Goal: Task Accomplishment & Management: Manage account settings

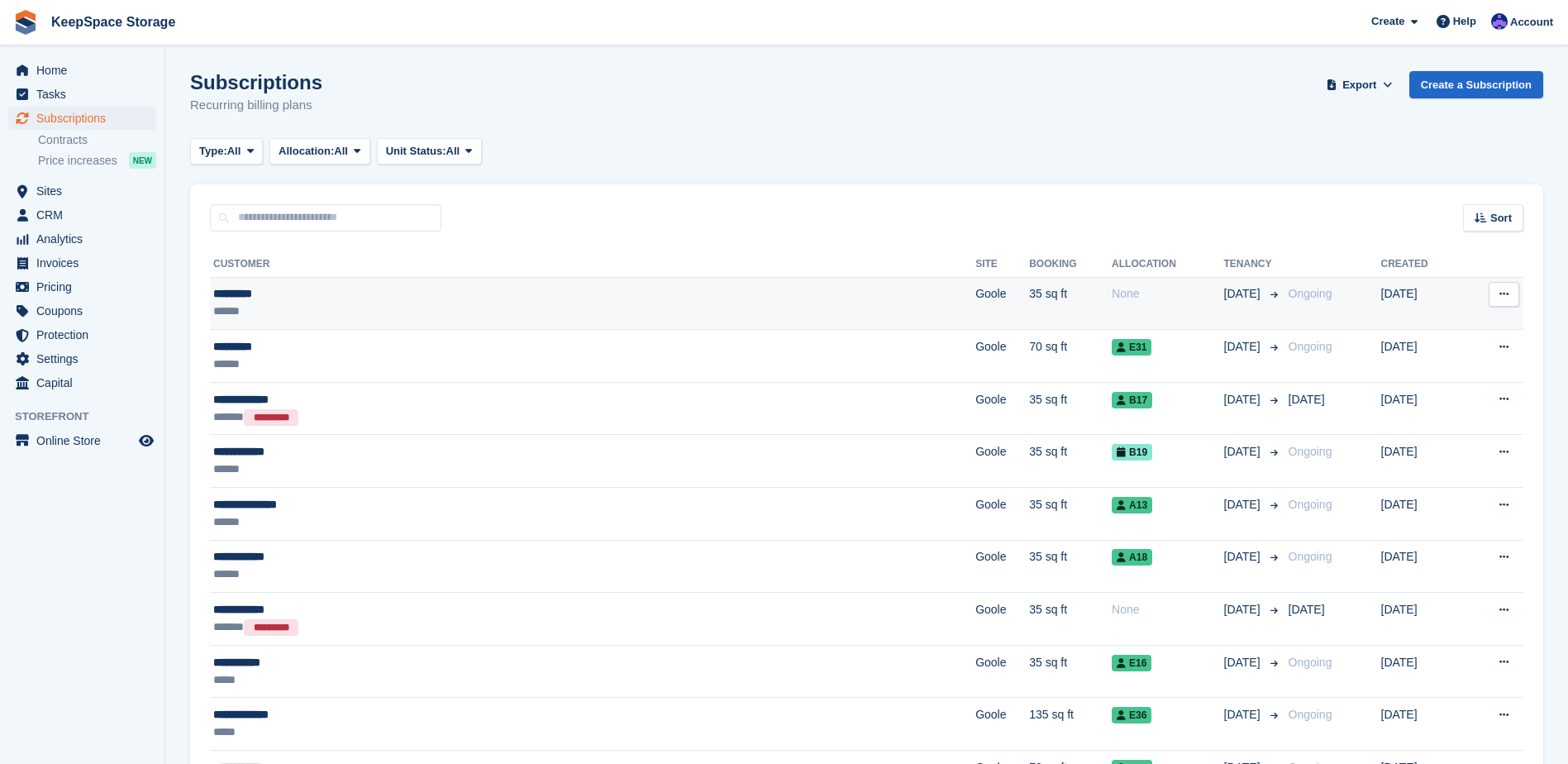
click at [471, 305] on div "******" at bounding box center [432, 312] width 437 height 17
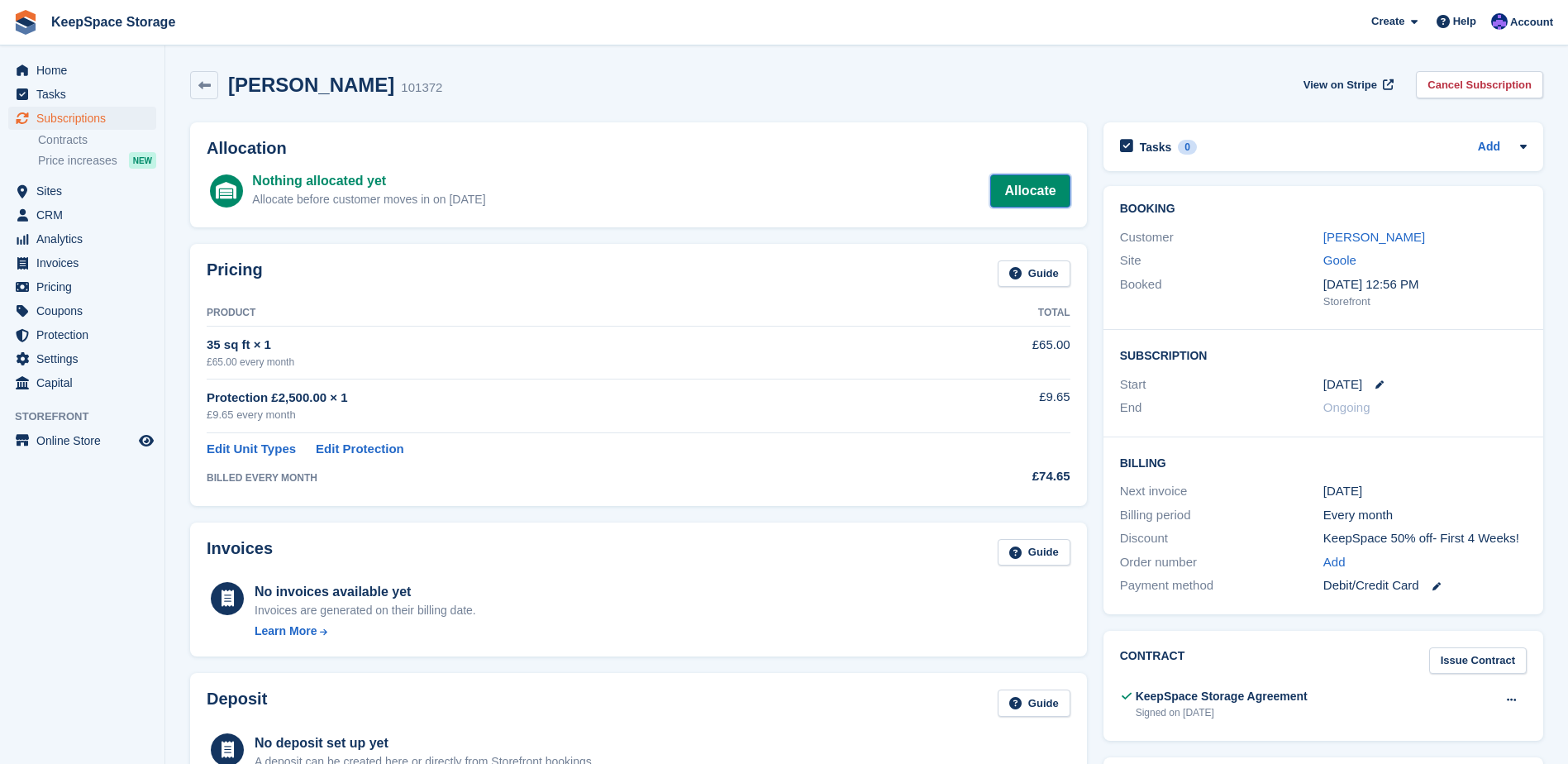
click at [1041, 191] on link "Allocate" at bounding box center [1030, 191] width 79 height 33
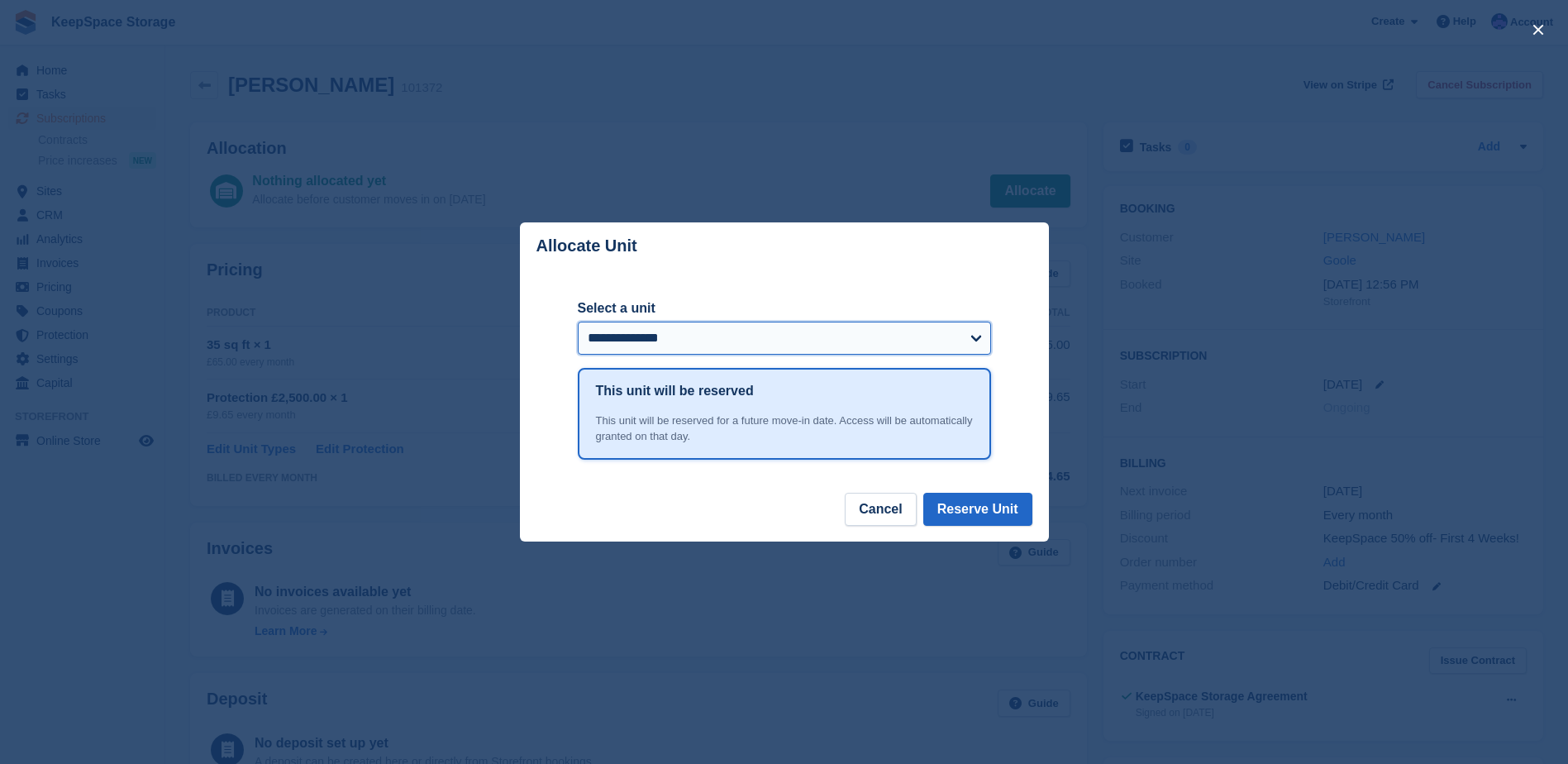
click at [832, 337] on select "**********" at bounding box center [784, 338] width 414 height 33
select select "*****"
click at [578, 323] on select "**********" at bounding box center [784, 338] width 414 height 33
click at [1007, 507] on button "Reserve Unit" at bounding box center [978, 509] width 109 height 33
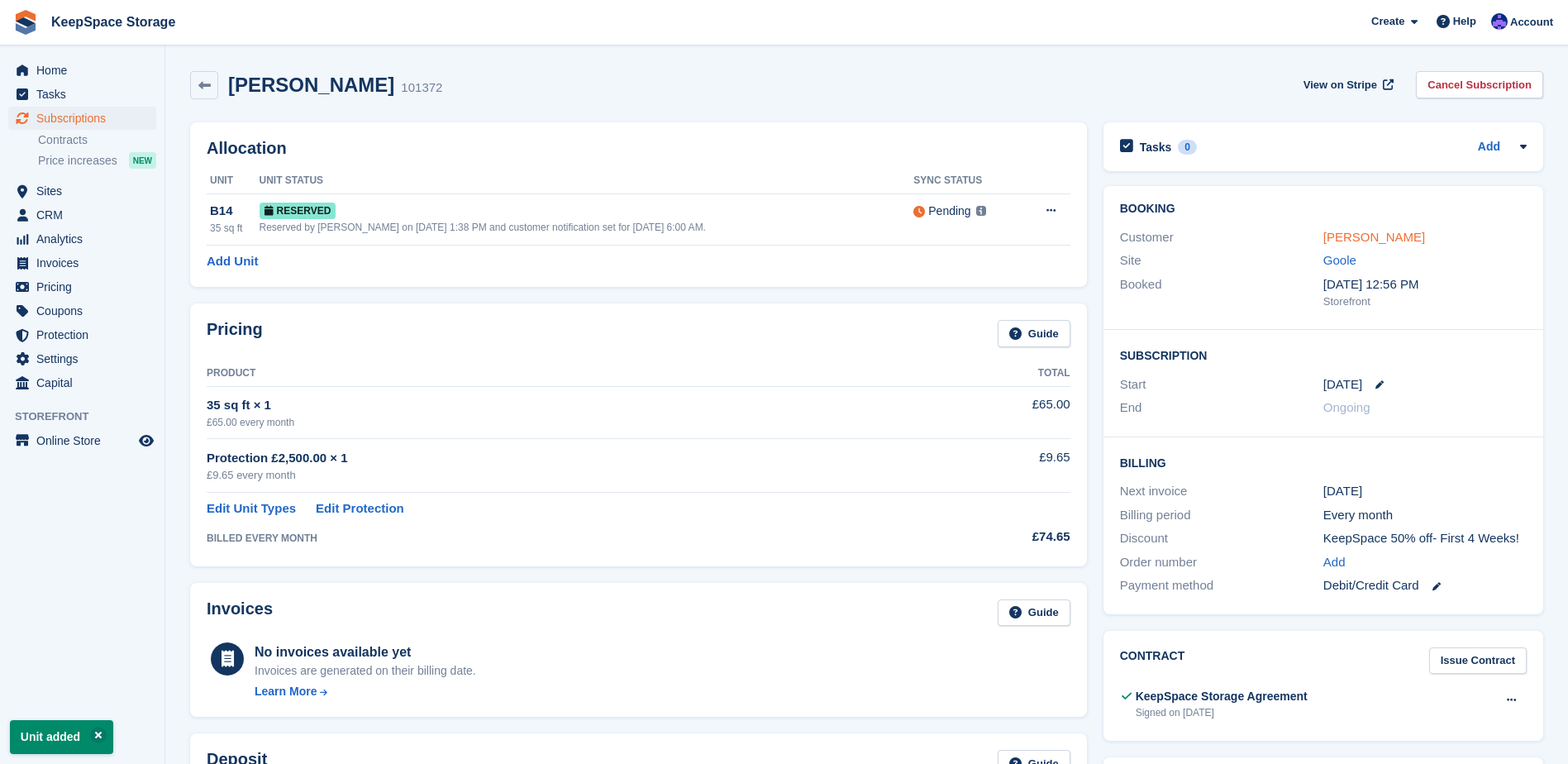
click at [1357, 241] on link "Zack Feve" at bounding box center [1374, 237] width 101 height 14
click at [198, 86] on icon at bounding box center [204, 85] width 12 height 12
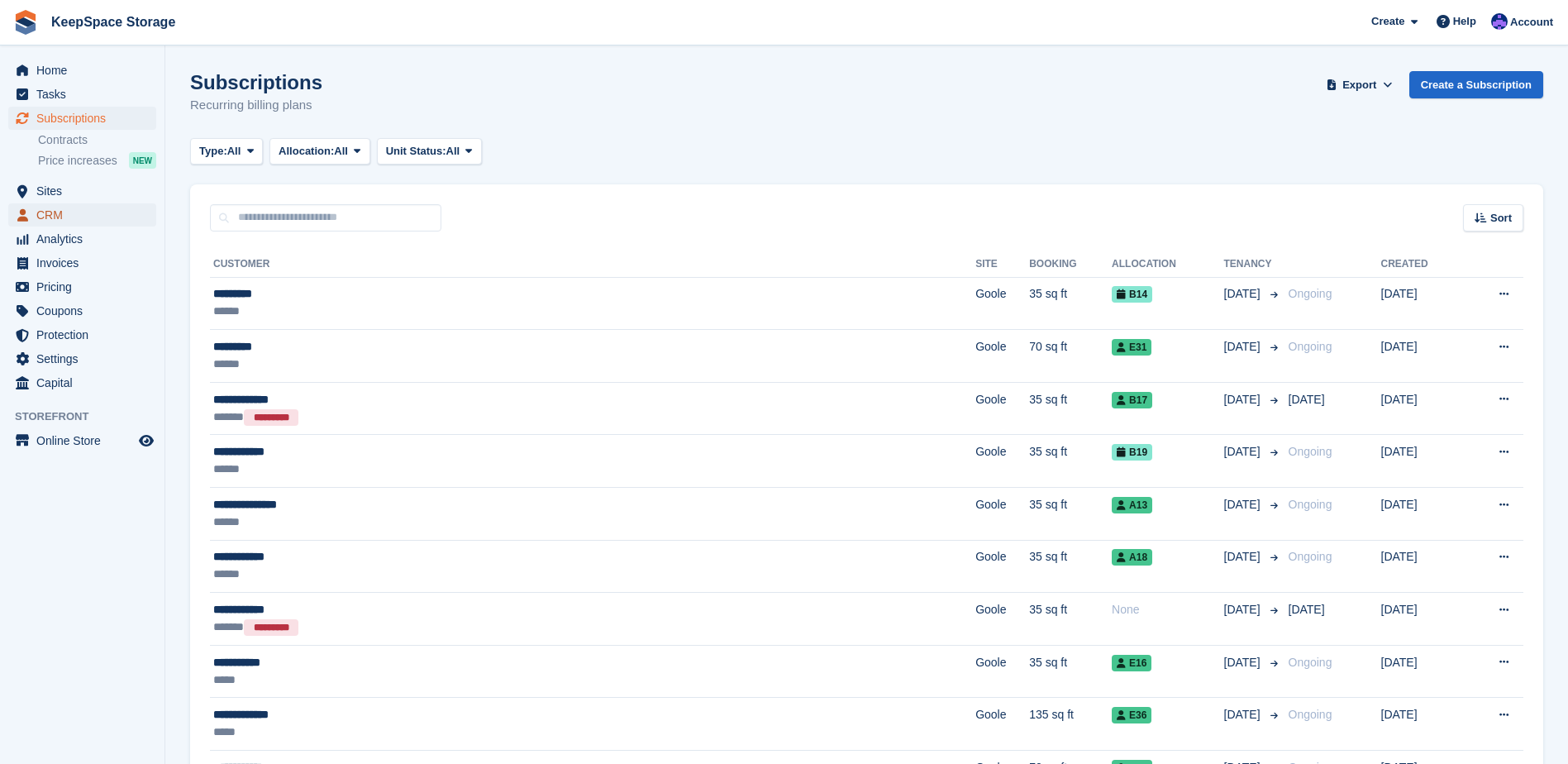
click at [106, 218] on span "CRM" at bounding box center [86, 215] width 100 height 23
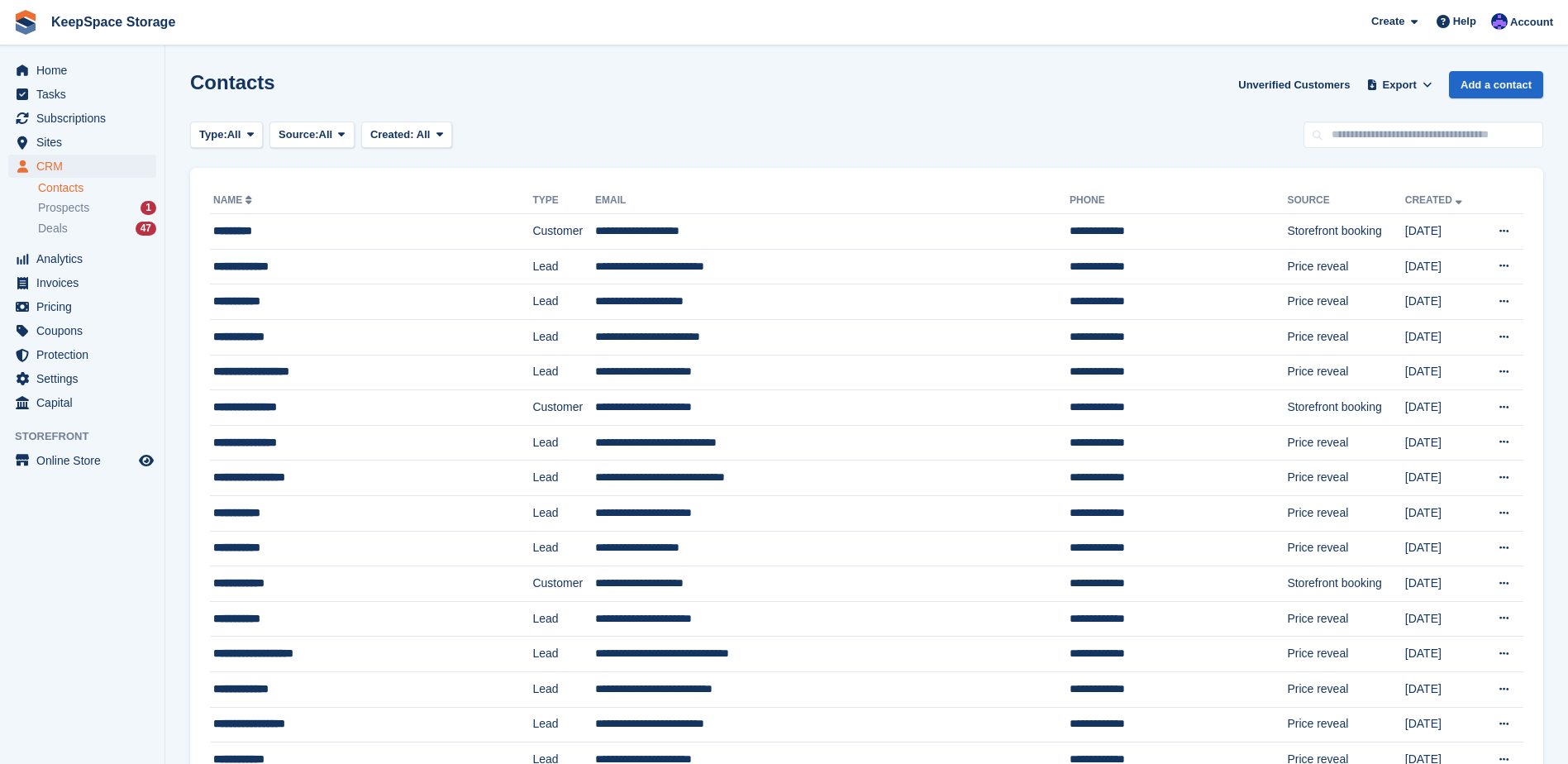
click at [109, 197] on ul "Contacts Prospects 1 Deals 47" at bounding box center [100, 209] width 126 height 60
click at [104, 207] on div "Prospects 1" at bounding box center [97, 208] width 118 height 15
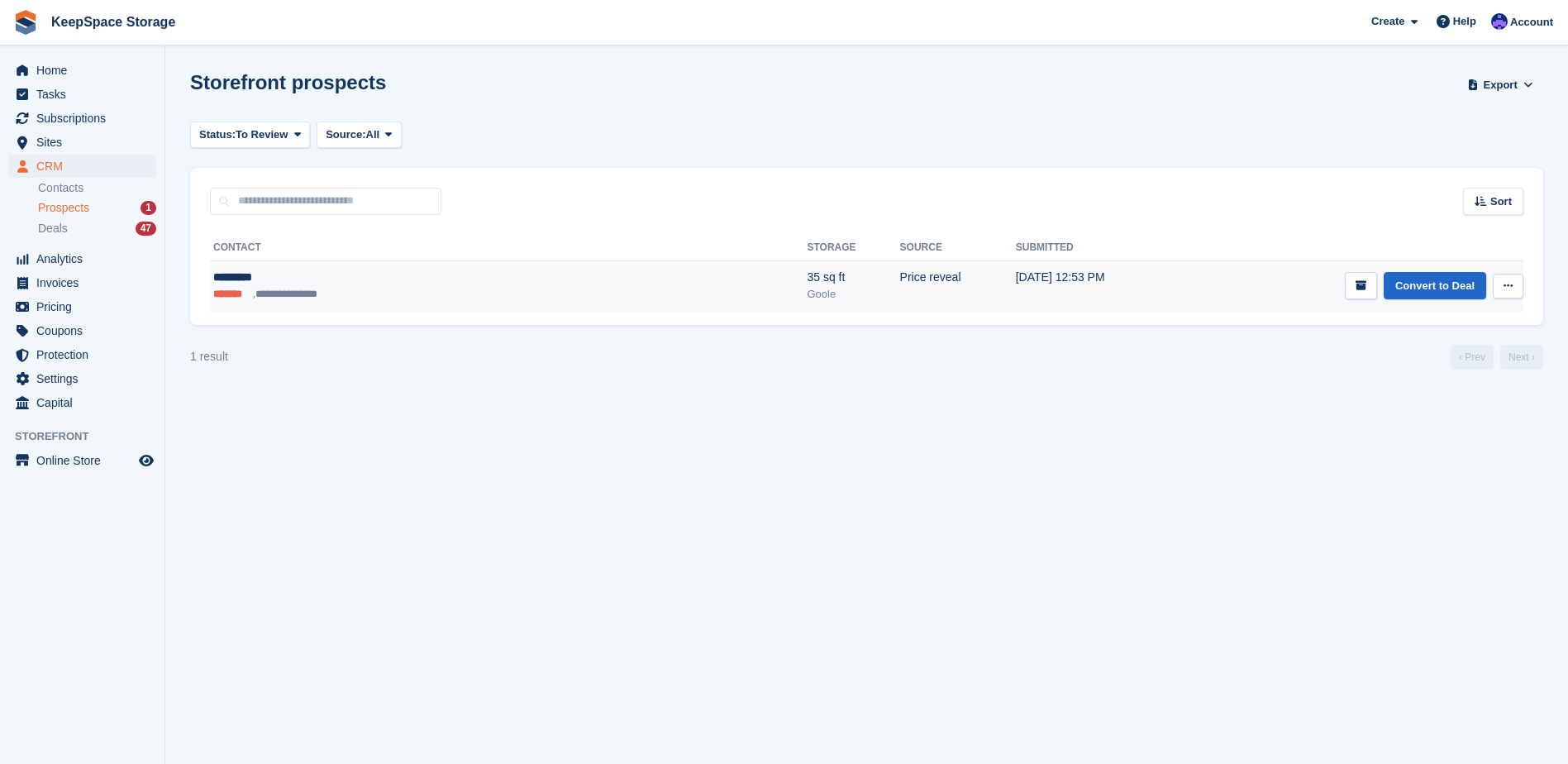
click at [1511, 279] on button at bounding box center [1509, 286] width 31 height 25
click at [1431, 277] on link "Convert to Deal" at bounding box center [1435, 286] width 102 height 27
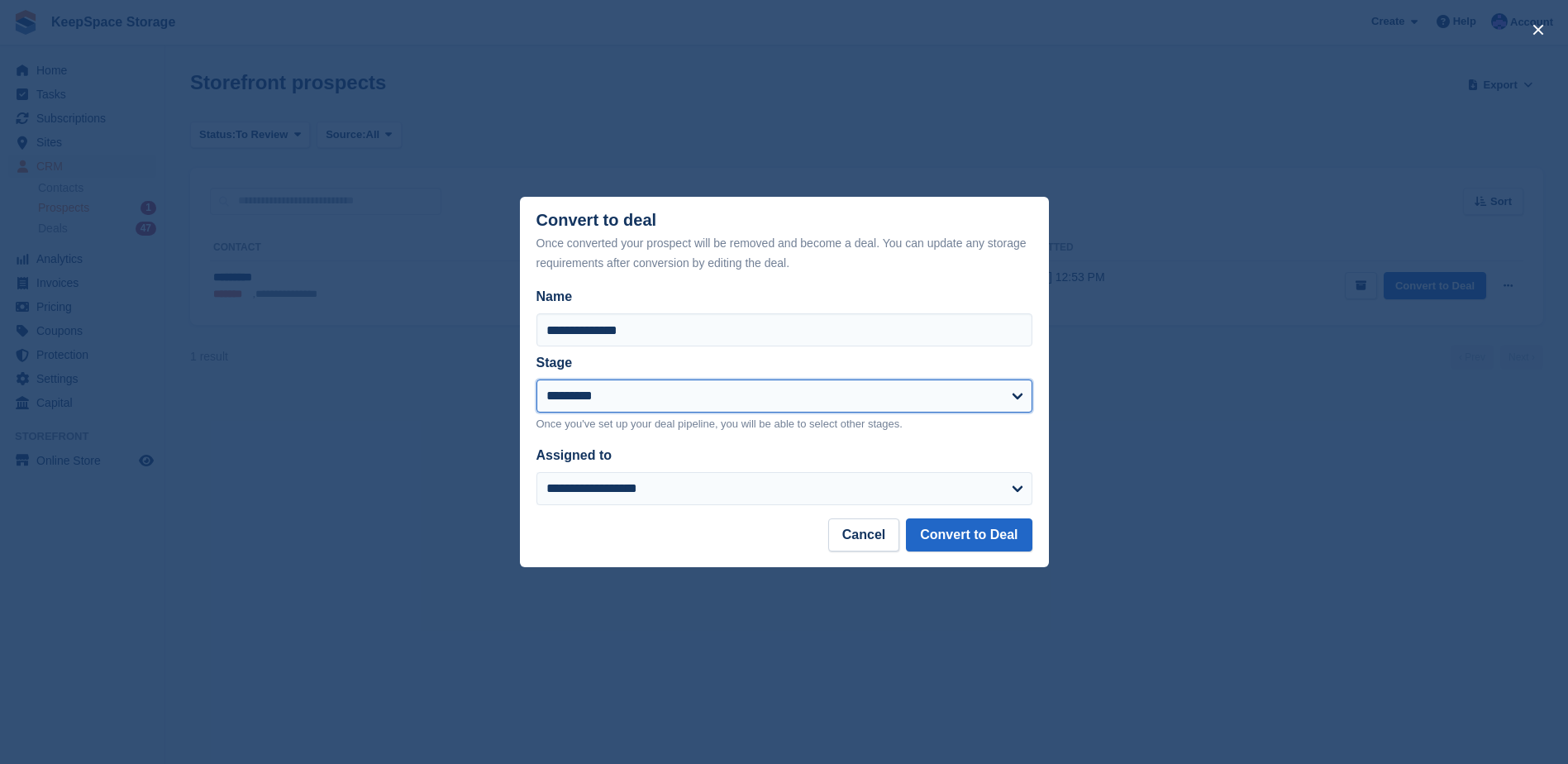
click at [602, 396] on select "**********" at bounding box center [784, 396] width 496 height 33
click at [536, 381] on select "**********" at bounding box center [784, 396] width 496 height 33
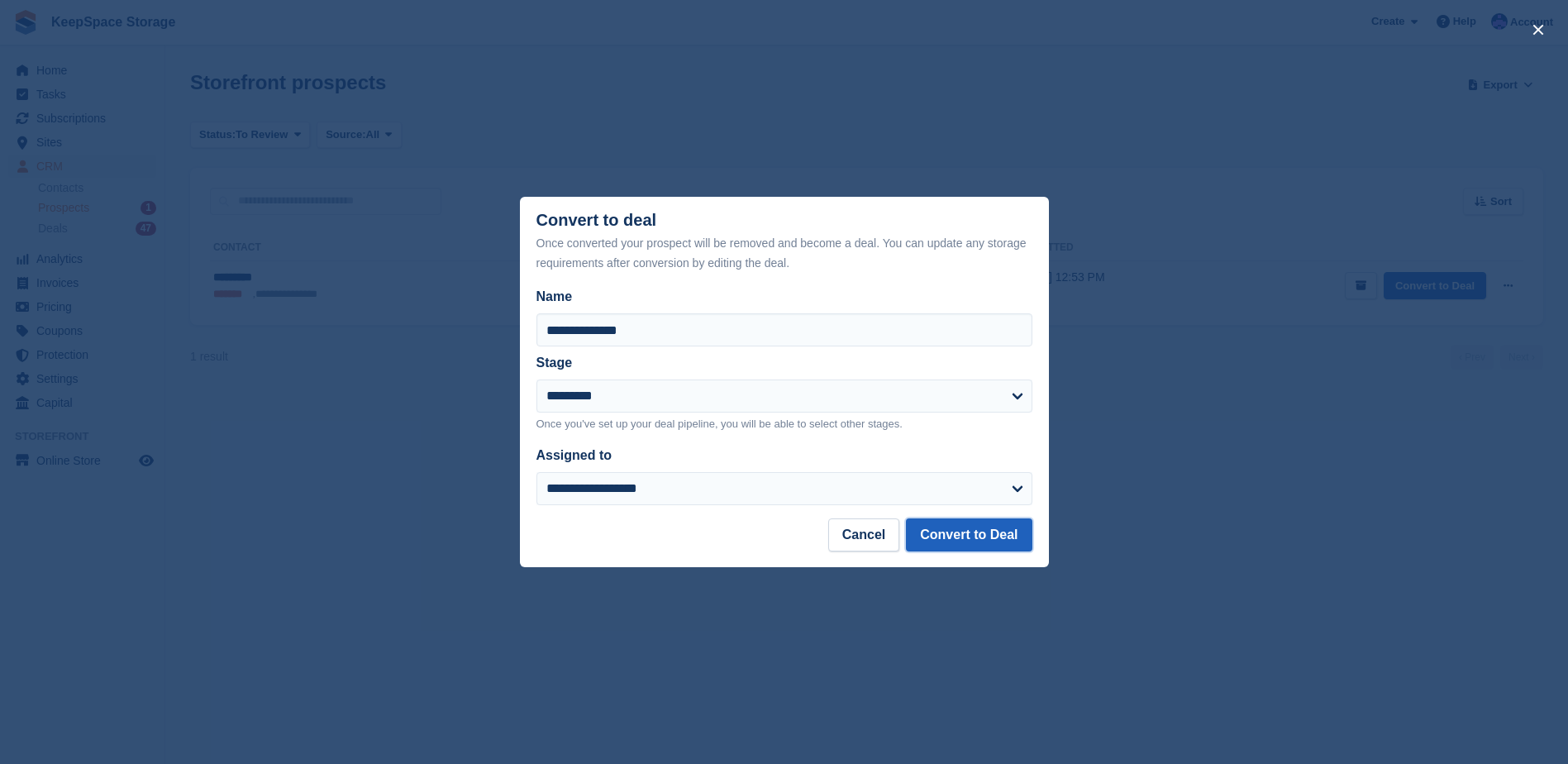
click at [1002, 529] on button "Convert to Deal" at bounding box center [969, 535] width 125 height 33
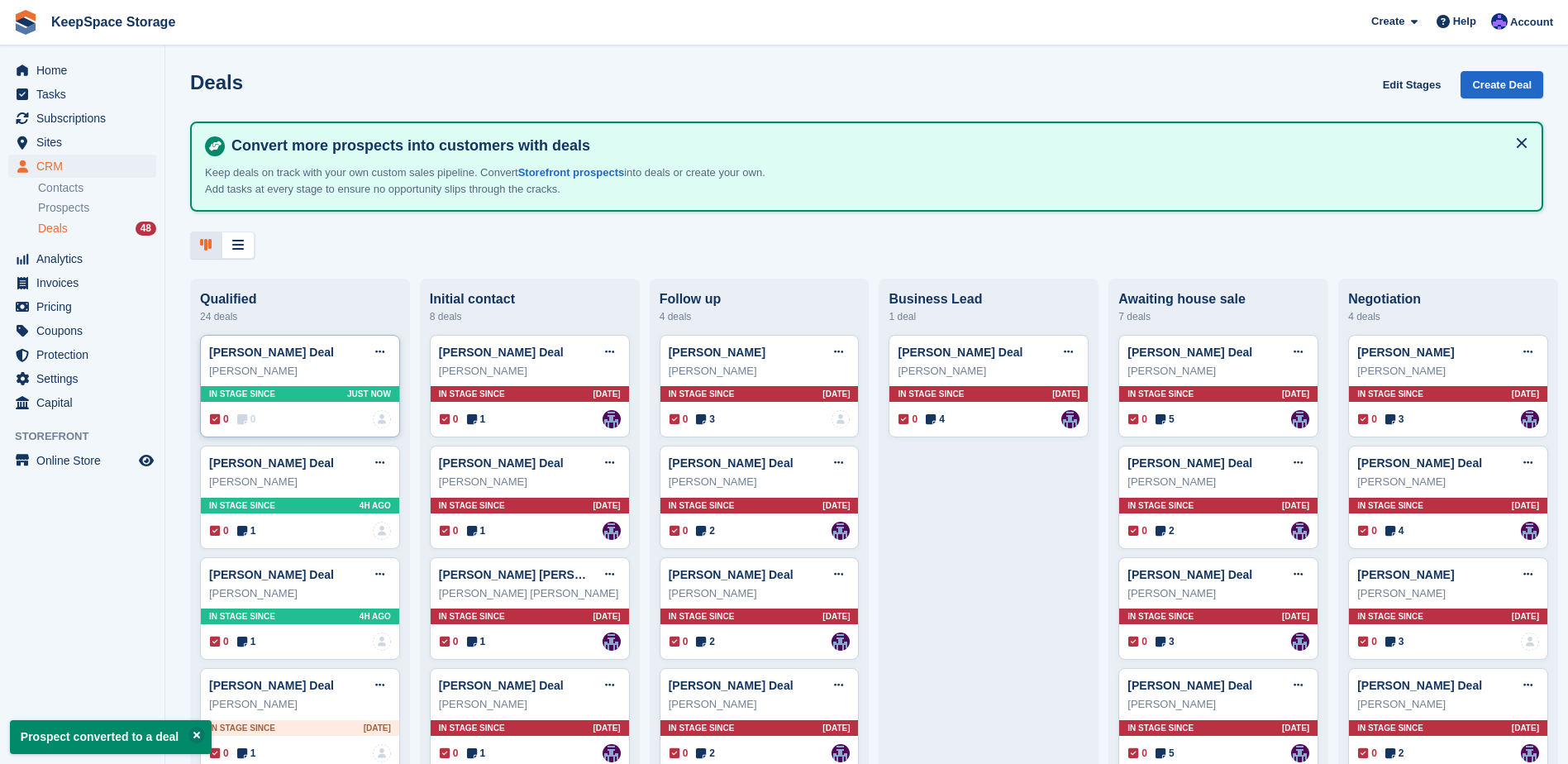
click at [336, 365] on div "Zack Feve Deal Edit deal Mark as won Mark as lost Delete deal" at bounding box center [300, 352] width 182 height 25
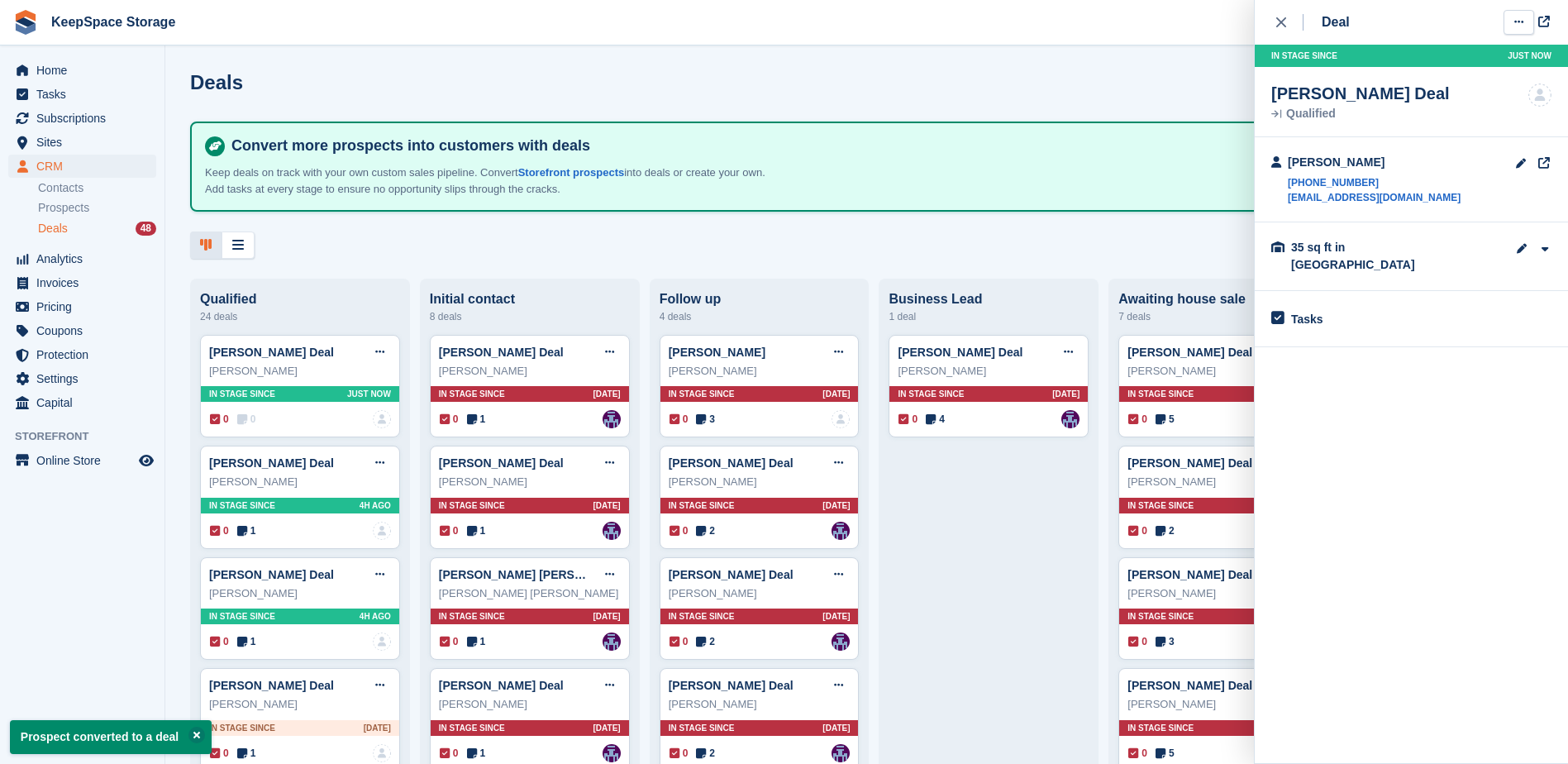
click at [1517, 13] on button at bounding box center [1519, 22] width 31 height 25
click at [1477, 90] on p "Mark as won" at bounding box center [1456, 89] width 144 height 21
click at [1443, 90] on p "Mark as won" at bounding box center [1456, 89] width 144 height 21
click at [1394, 87] on p "Mark as won" at bounding box center [1456, 89] width 144 height 21
click at [1419, 86] on p "Mark as won" at bounding box center [1456, 89] width 144 height 21
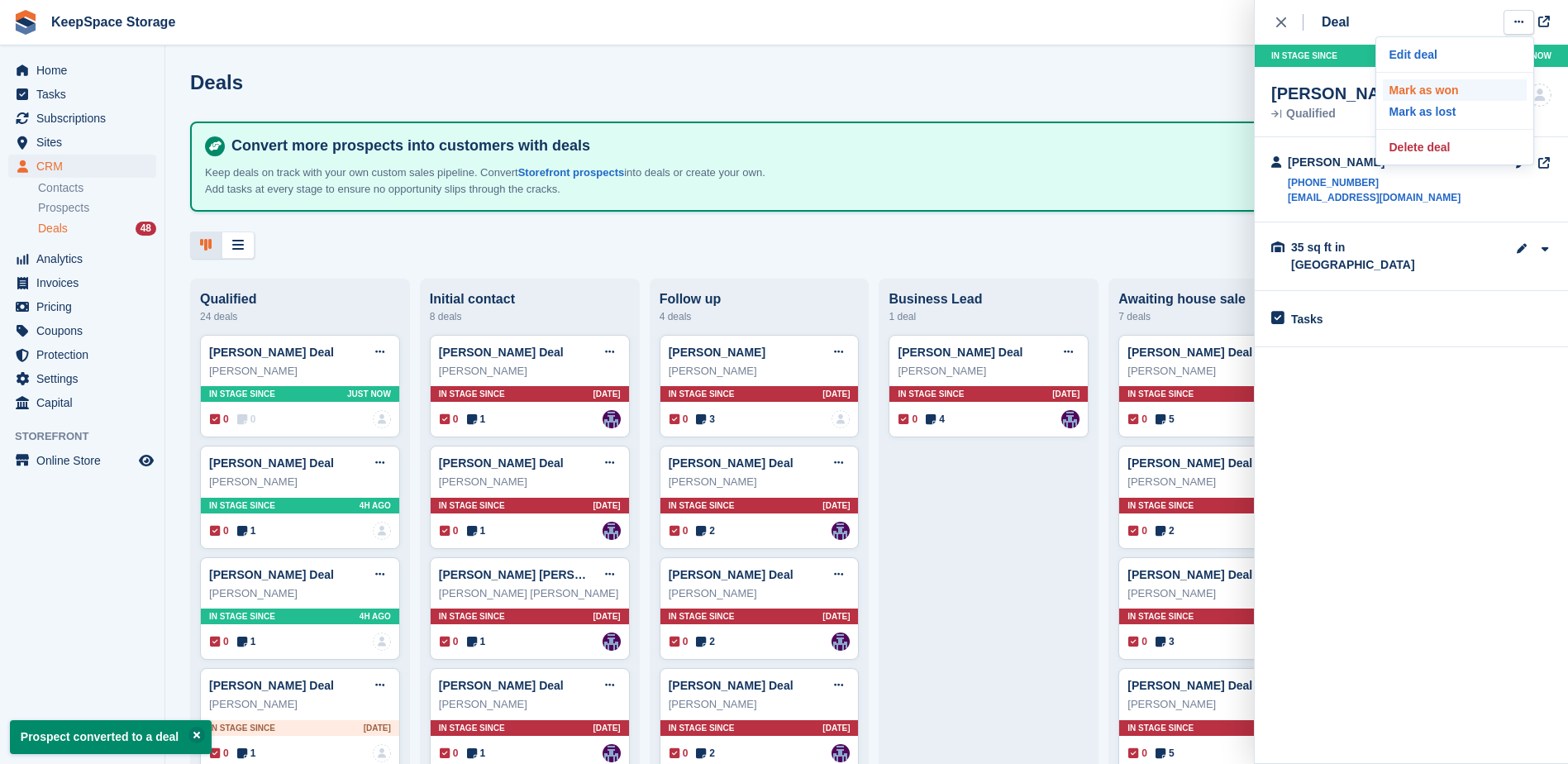
click at [1420, 88] on p "Mark as won" at bounding box center [1456, 89] width 144 height 21
click at [303, 400] on div "In stage since Just now" at bounding box center [300, 394] width 198 height 15
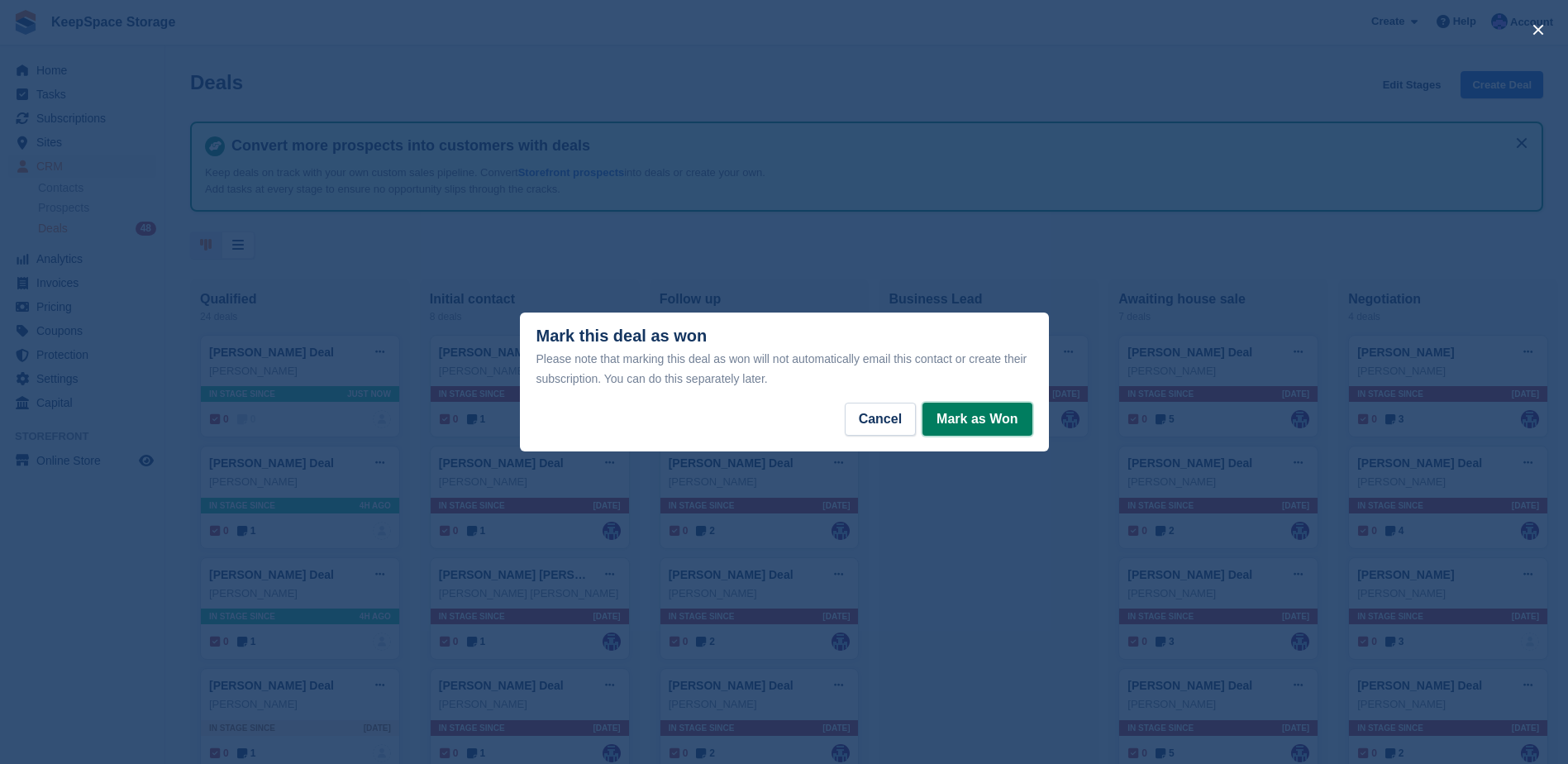
click at [982, 414] on button "Mark as Won" at bounding box center [977, 419] width 109 height 33
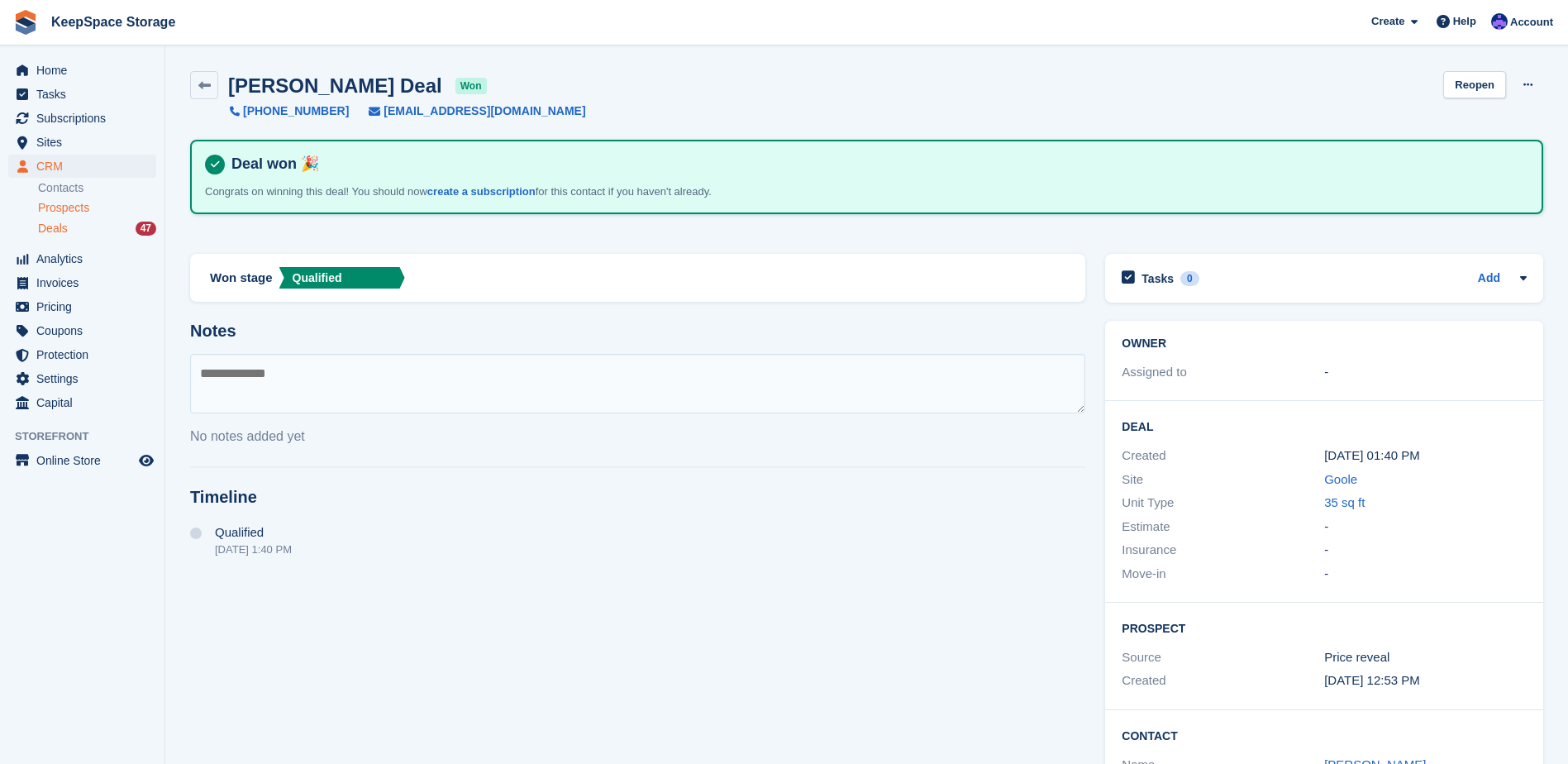
click at [83, 209] on span "Prospects" at bounding box center [64, 208] width 51 height 15
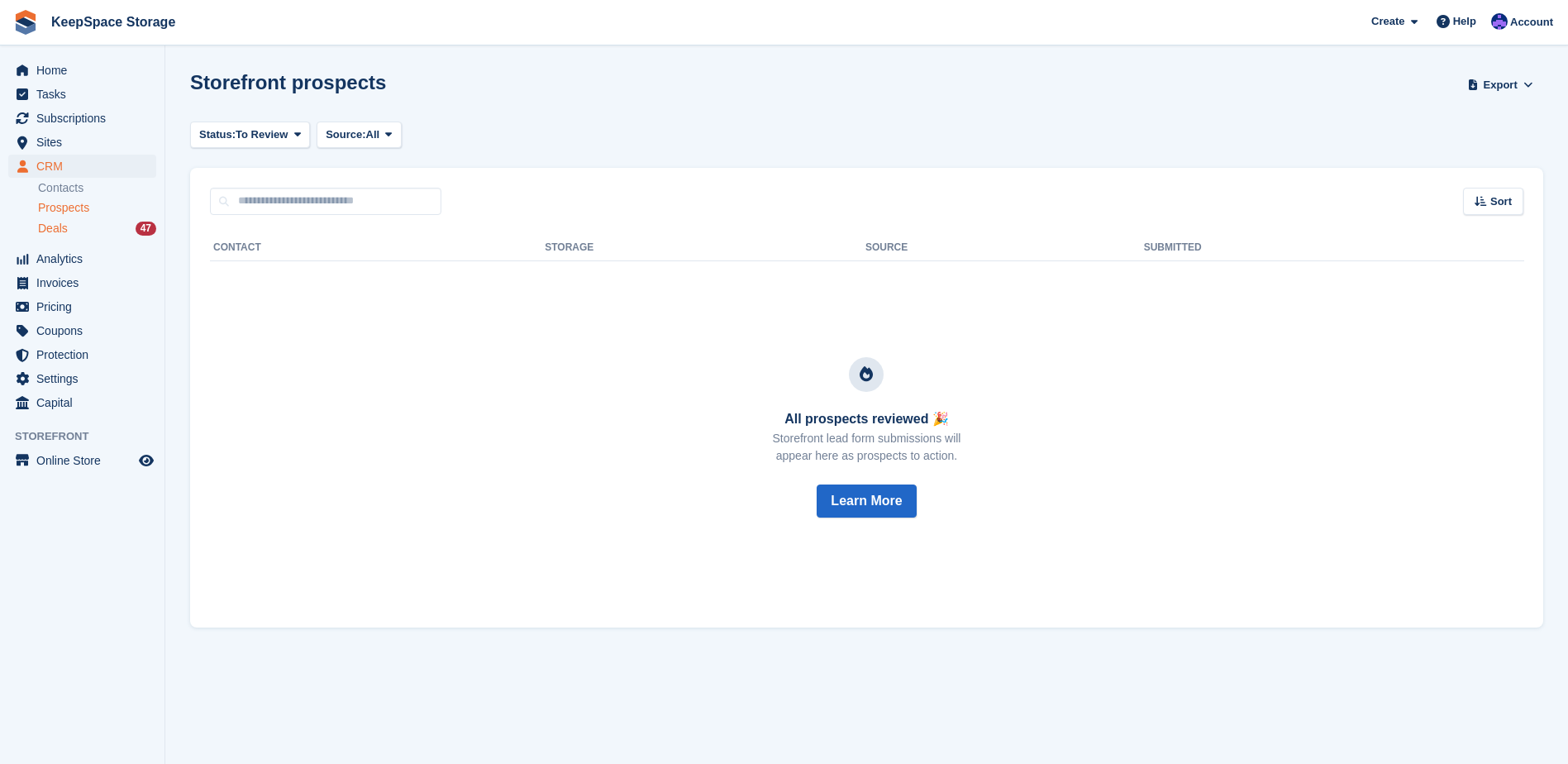
click at [86, 227] on div "Deals 47" at bounding box center [97, 228] width 118 height 15
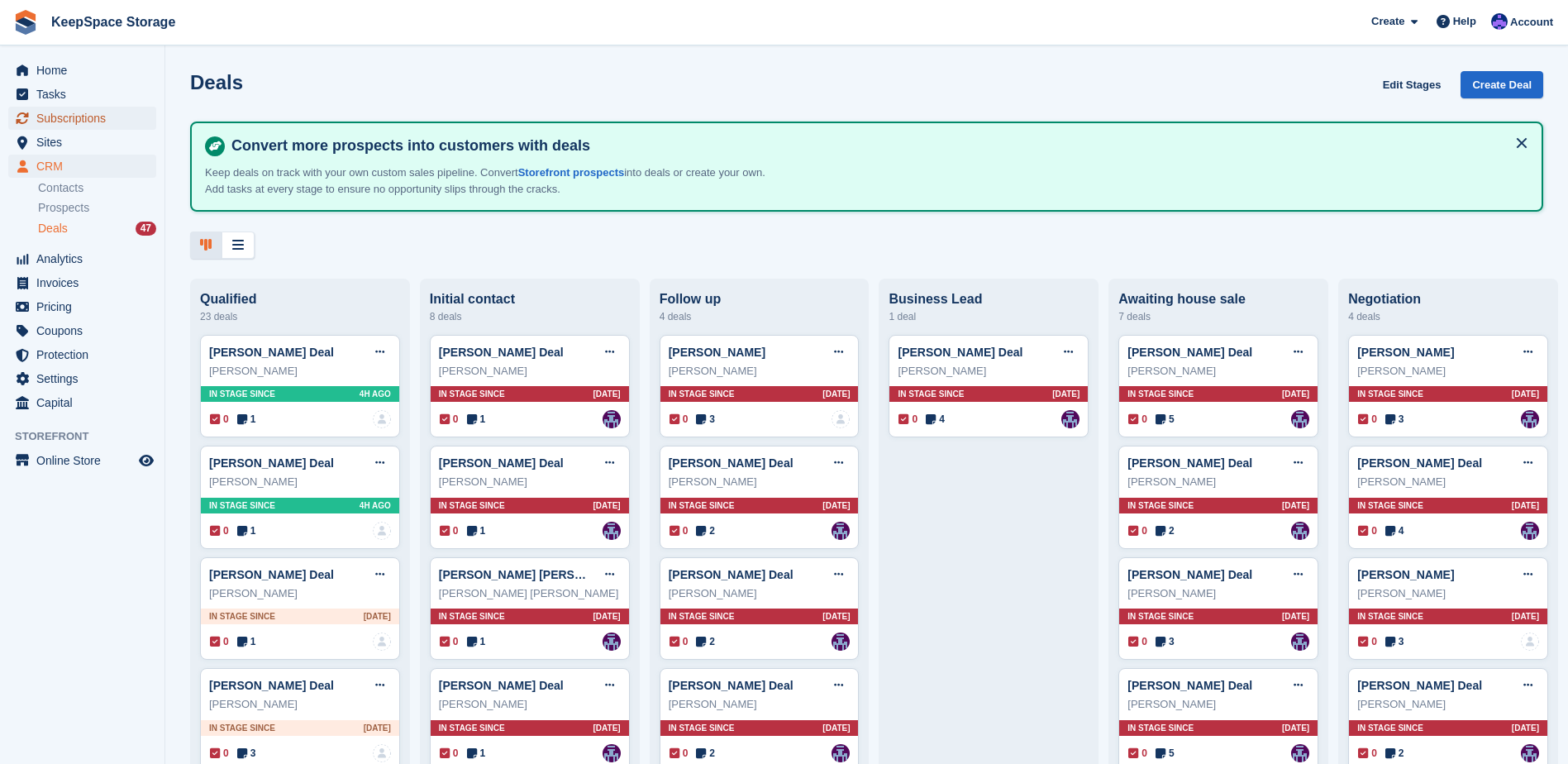
click at [42, 118] on span "Subscriptions" at bounding box center [86, 118] width 100 height 23
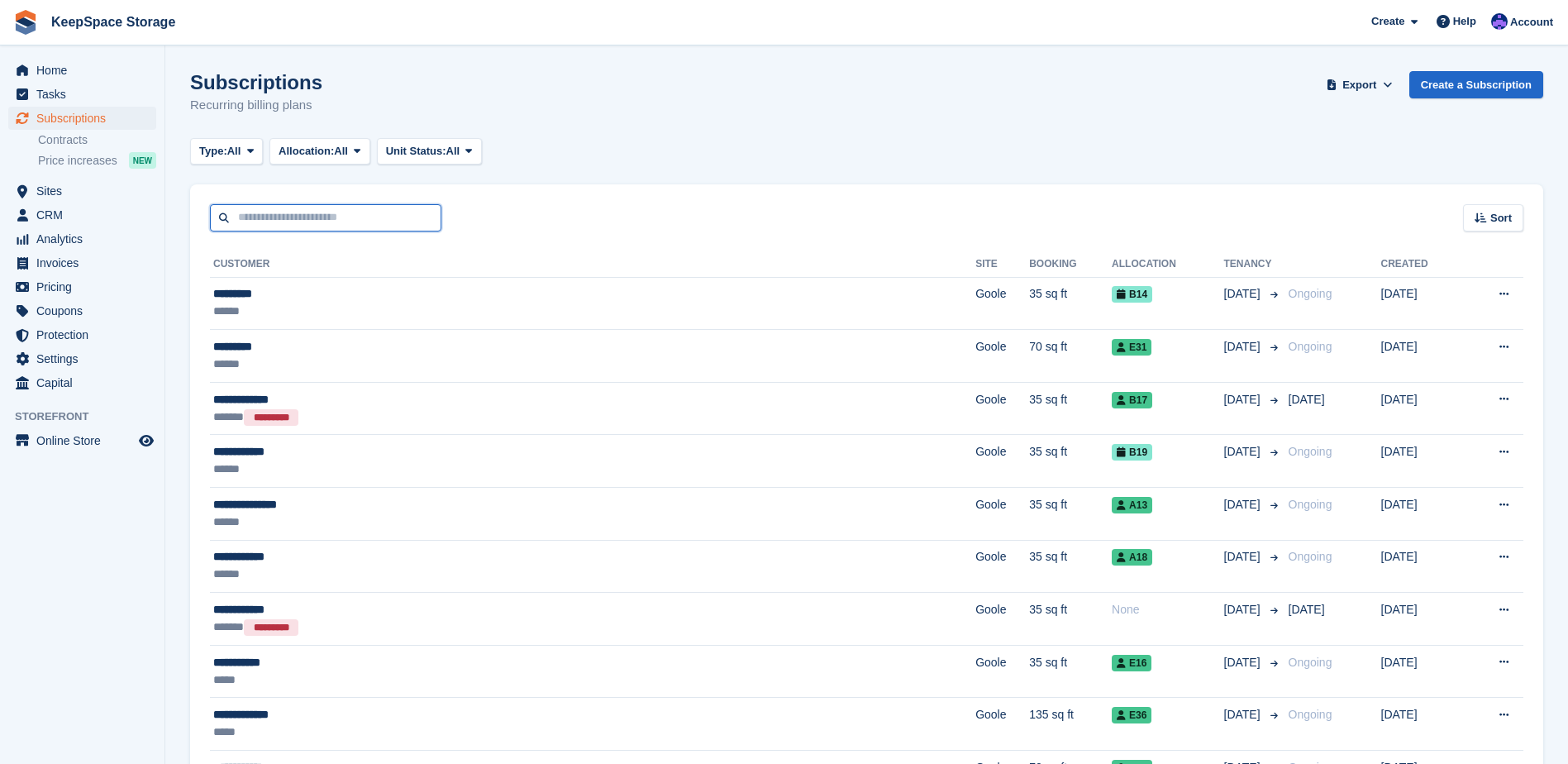
click at [261, 215] on input "text" at bounding box center [326, 218] width 232 height 27
type input "***"
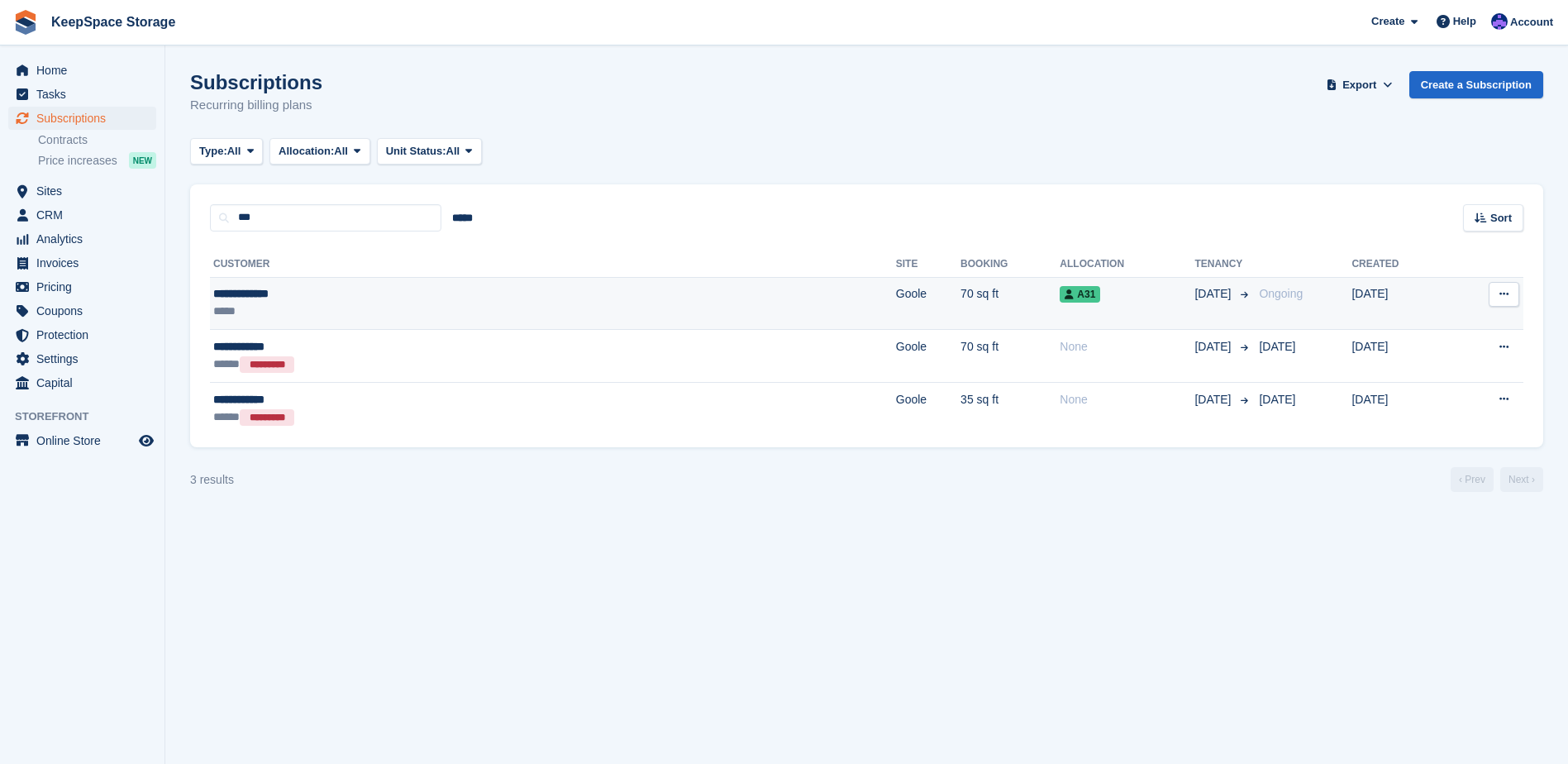
click at [960, 305] on td "70 sq ft" at bounding box center [1010, 304] width 100 height 53
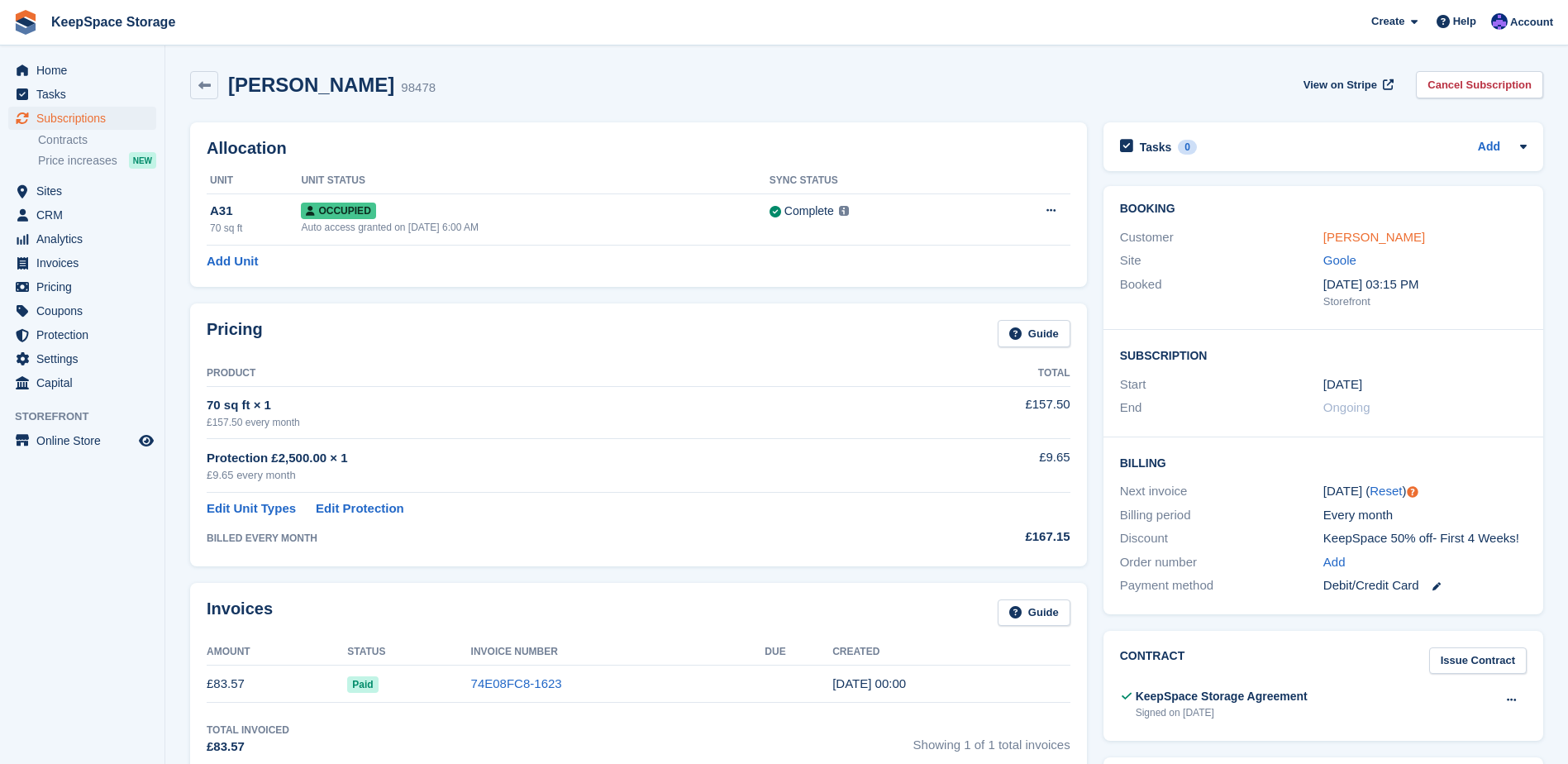
click at [1336, 240] on link "[PERSON_NAME]" at bounding box center [1374, 237] width 101 height 14
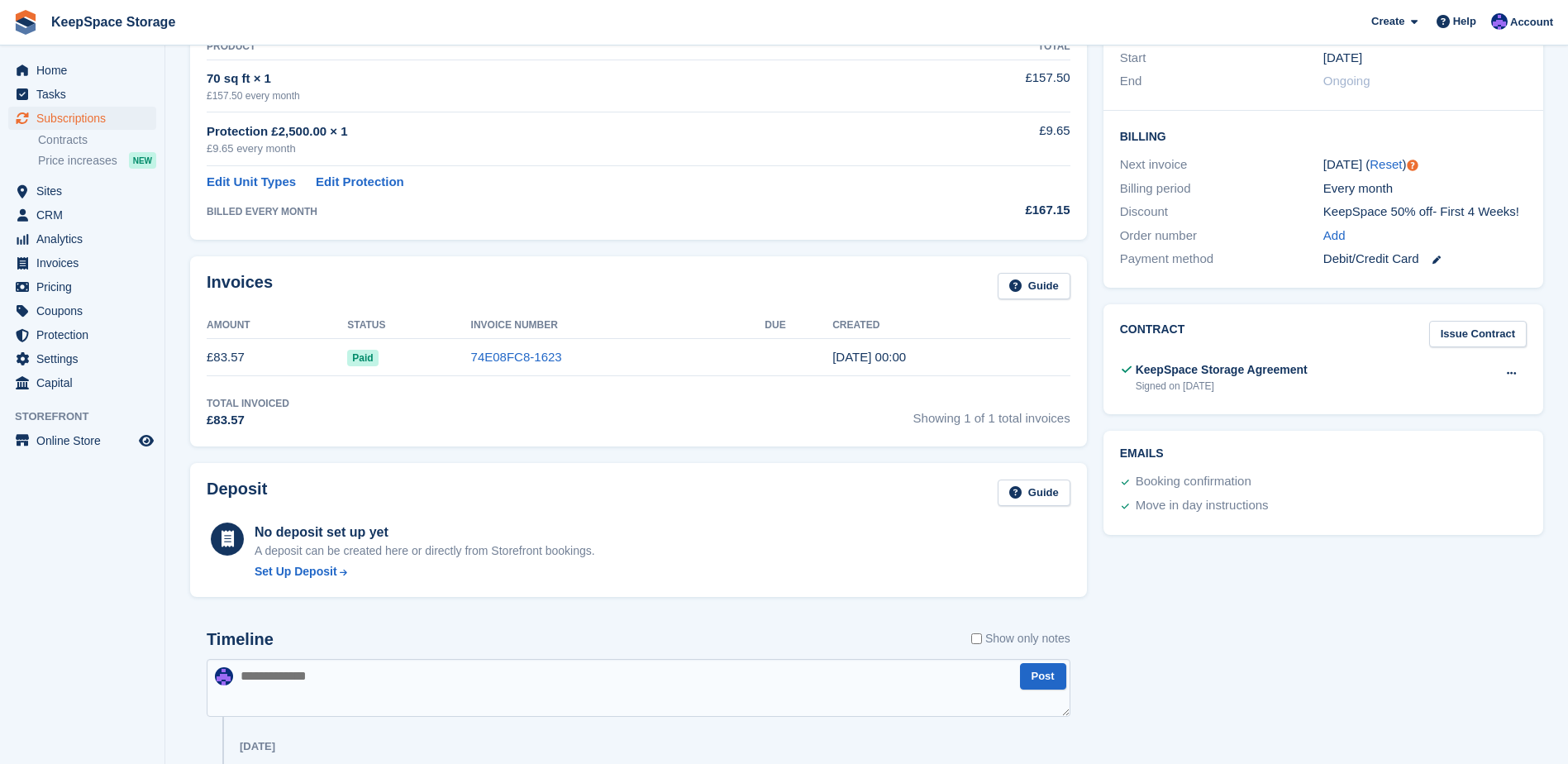
scroll to position [330, 0]
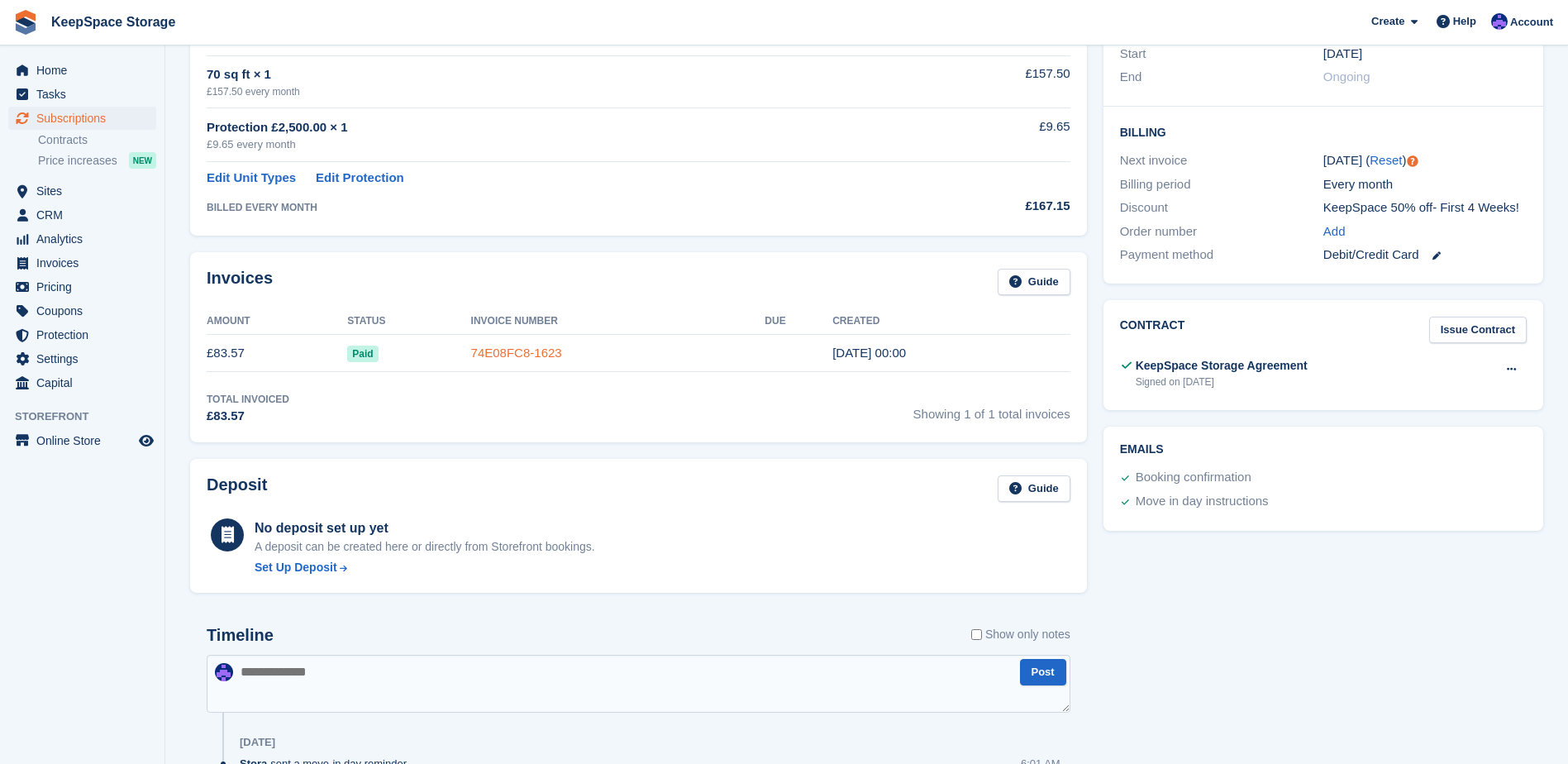
click at [490, 347] on link "74E08FC8-1623" at bounding box center [517, 353] width 91 height 14
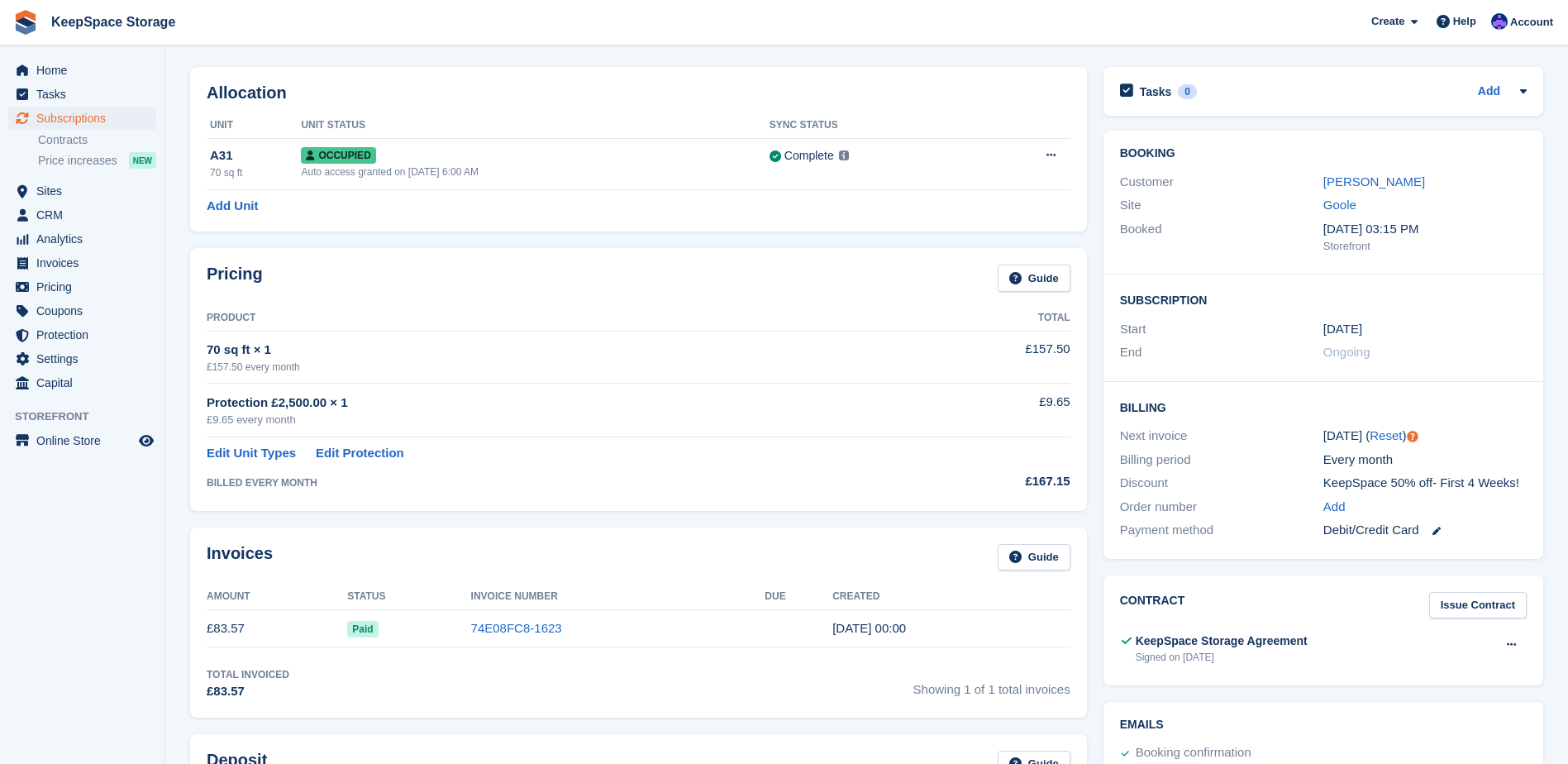
scroll to position [82, 0]
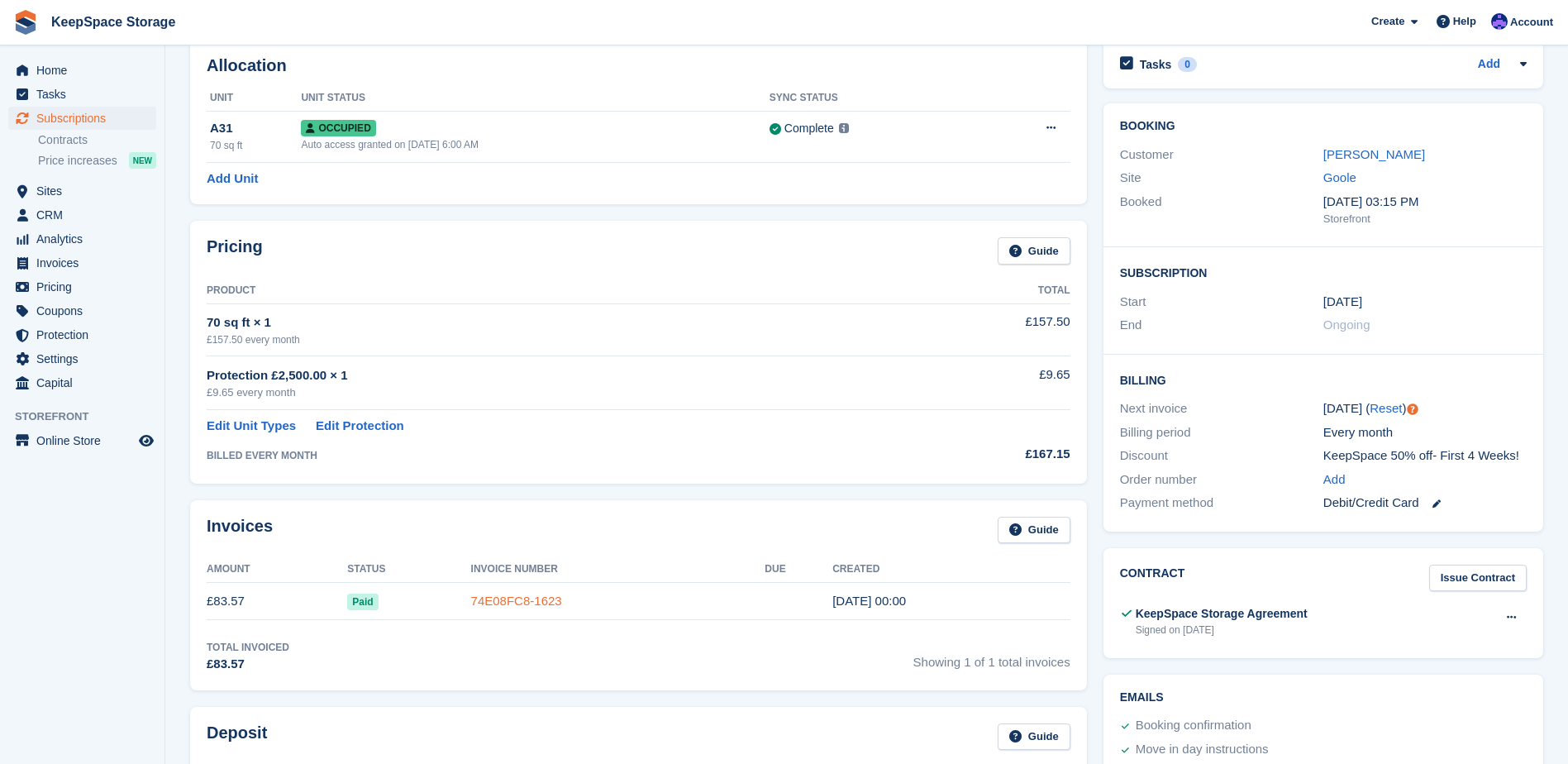
click at [501, 604] on link "74E08FC8-1623" at bounding box center [517, 601] width 91 height 14
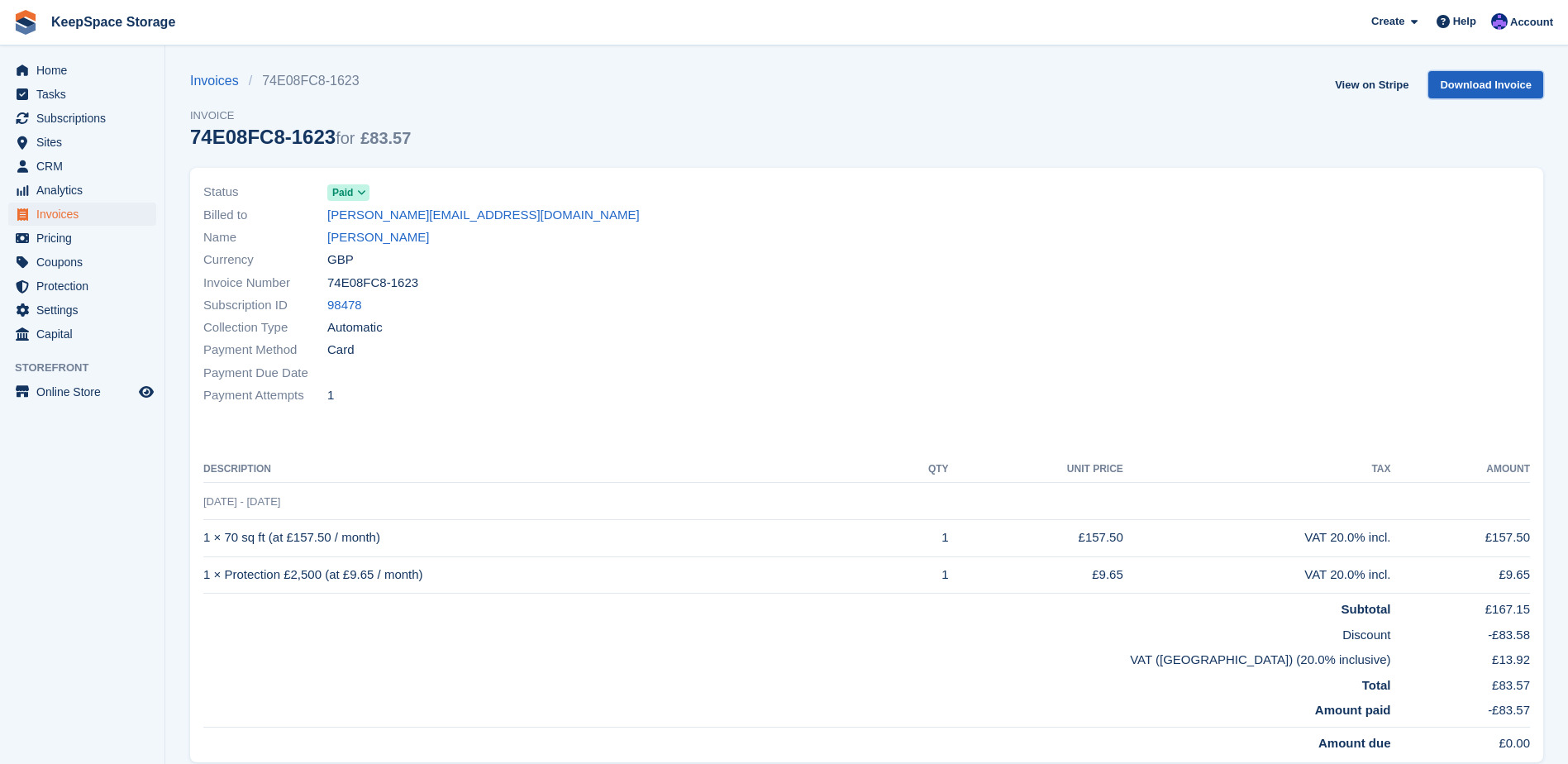
click at [1463, 91] on link "Download Invoice" at bounding box center [1486, 85] width 115 height 27
click at [98, 9] on link "KeepSpace Storage" at bounding box center [113, 22] width 137 height 27
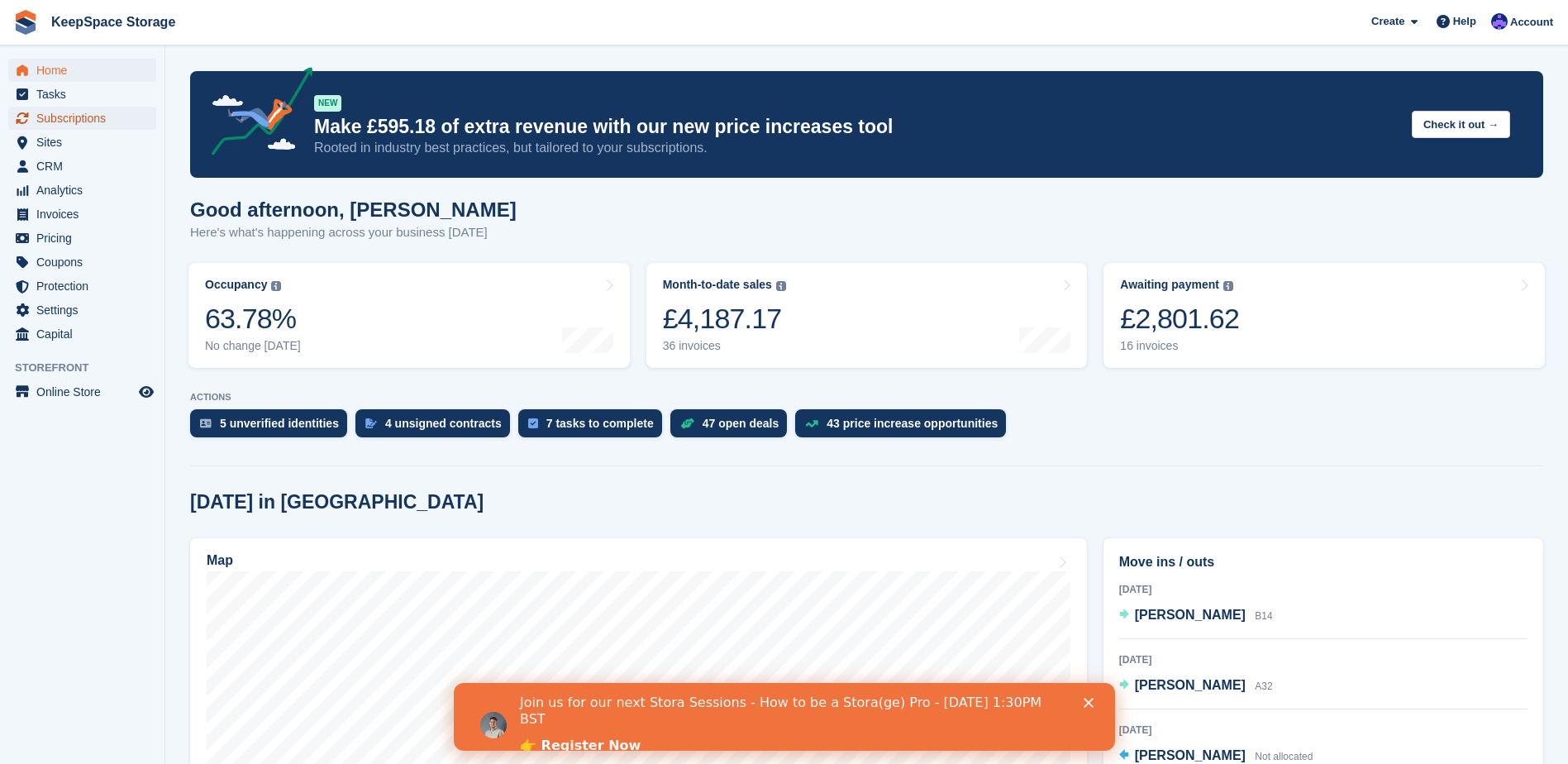
click at [73, 111] on span "Subscriptions" at bounding box center [86, 118] width 100 height 23
